Goal: Use online tool/utility: Utilize a website feature to perform a specific function

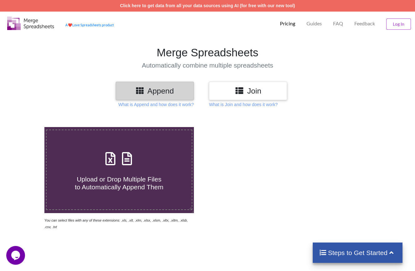
click at [112, 182] on span "Upload or Drop Multiple Files to Automatically Append Them" at bounding box center [119, 183] width 89 height 15
click at [28, 127] on input "Upload or Drop Multiple Files to Automatically Append Them" at bounding box center [28, 127] width 0 height 0
type input "C:\fakepath\ETWAROOA MCB personal (1).xlsx"
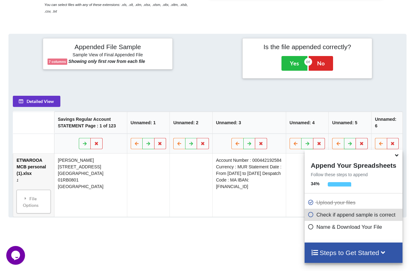
scroll to position [218, 0]
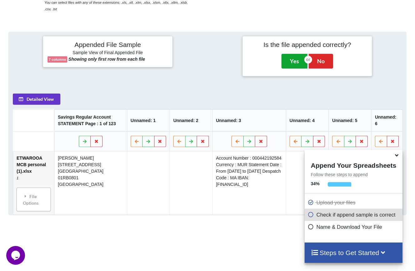
click at [294, 63] on button "Yes" at bounding box center [295, 61] width 26 height 14
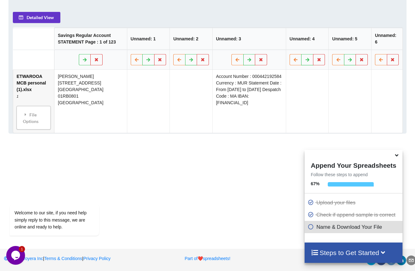
scroll to position [305, 0]
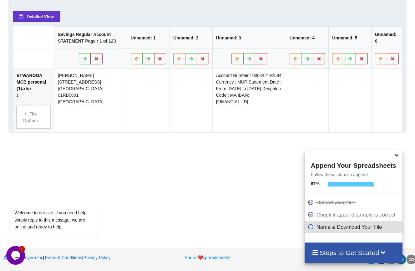
click at [308, 227] on icon at bounding box center [311, 225] width 6 height 5
click at [309, 227] on icon at bounding box center [311, 225] width 6 height 5
click at [386, 253] on icon at bounding box center [383, 252] width 8 height 7
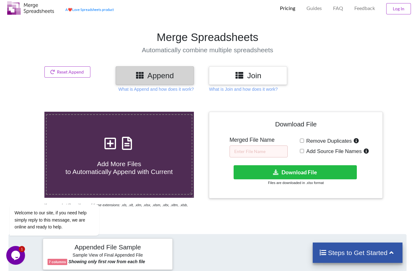
scroll to position [13, 0]
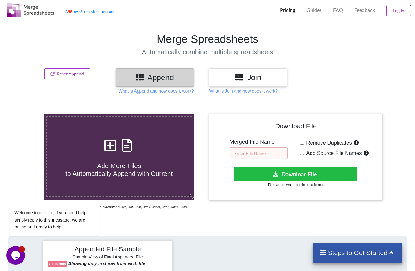
click at [248, 152] on input "text" at bounding box center [259, 153] width 58 height 12
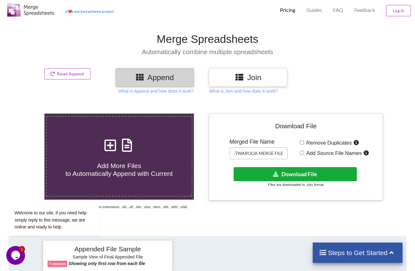
type input "ETWAROOA MERGE FILE"
click at [287, 174] on button "Download File" at bounding box center [295, 174] width 123 height 14
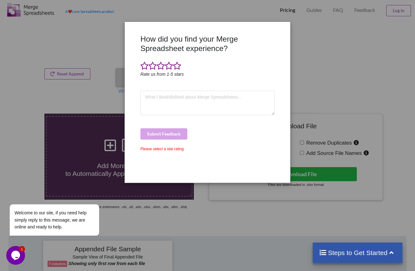
click at [341, 104] on div "How did you find your Merge Spreadsheet experience? Rate us from 1-5 stars Subm…" at bounding box center [207, 135] width 415 height 271
click at [157, 100] on textarea at bounding box center [208, 103] width 134 height 24
click at [338, 63] on div "How did you find your Merge Spreadsheet experience? Rate us from 1-5 stars Subm…" at bounding box center [207, 135] width 415 height 271
